Goal: Register for event/course

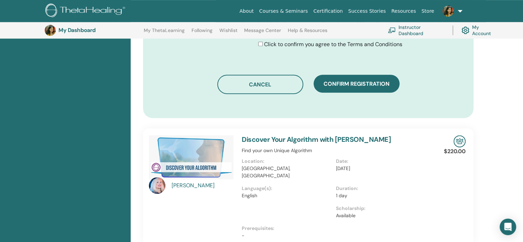
scroll to position [429, 0]
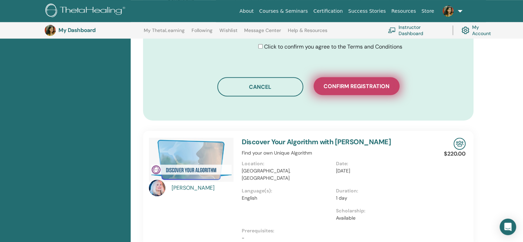
click at [371, 88] on span "Confirm registration" at bounding box center [356, 85] width 66 height 7
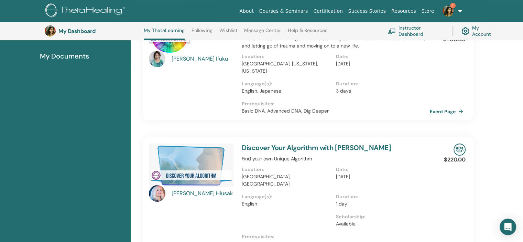
scroll to position [155, 0]
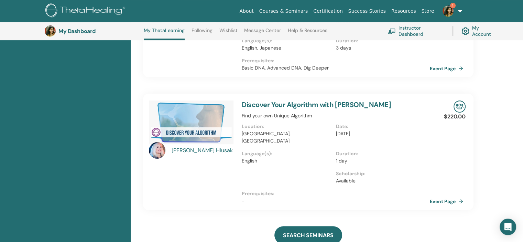
click at [458, 4] on link "1" at bounding box center [451, 11] width 28 height 22
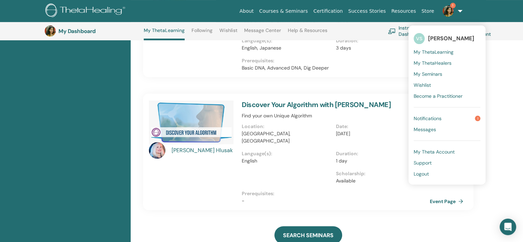
click at [429, 115] on span "Notifications" at bounding box center [427, 118] width 28 height 6
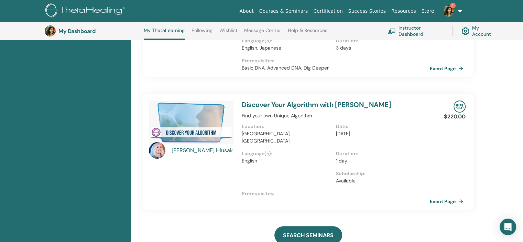
click at [449, 12] on img at bounding box center [447, 10] width 11 height 11
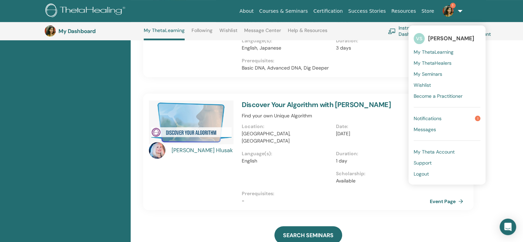
click at [430, 116] on span "Notifications" at bounding box center [427, 118] width 28 height 6
